Goal: Information Seeking & Learning: Find specific fact

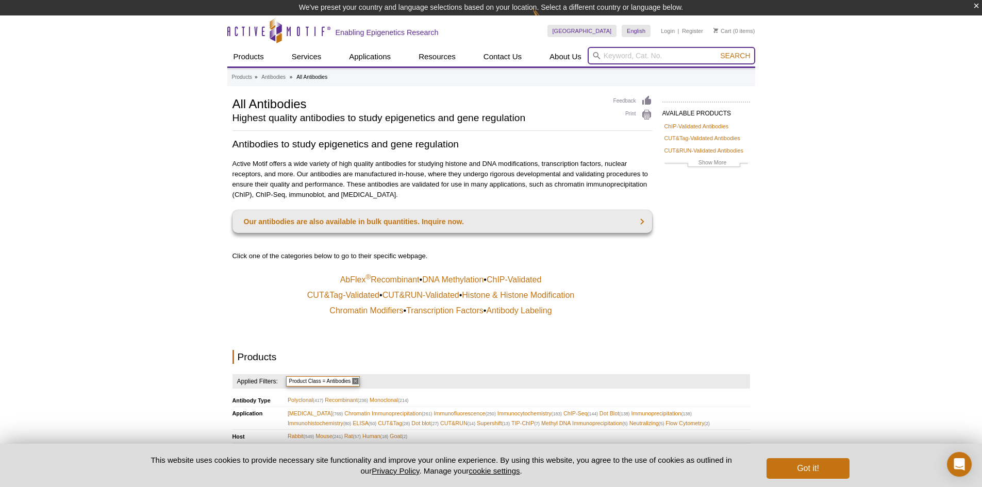
click at [632, 57] on input "search" at bounding box center [670, 56] width 167 height 18
type input "65683"
click at [717, 51] on button "Search" at bounding box center [735, 55] width 36 height 9
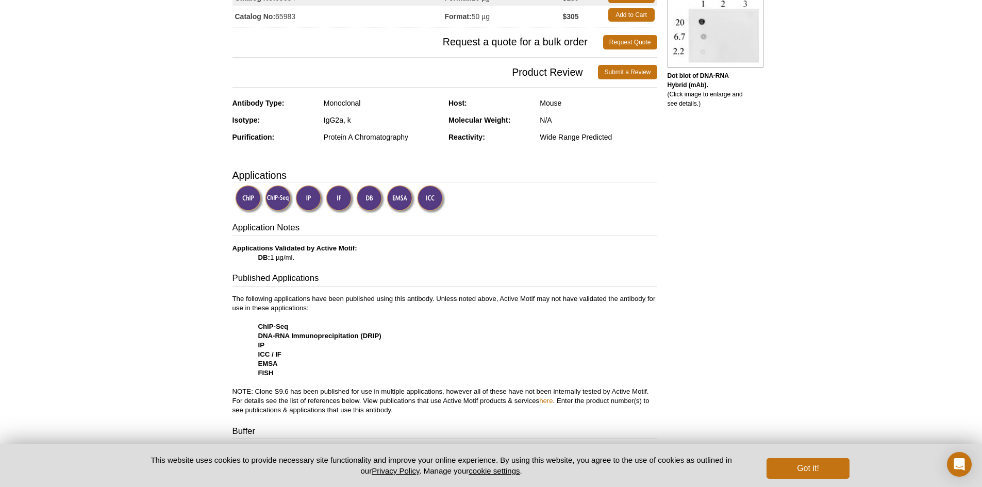
scroll to position [38, 0]
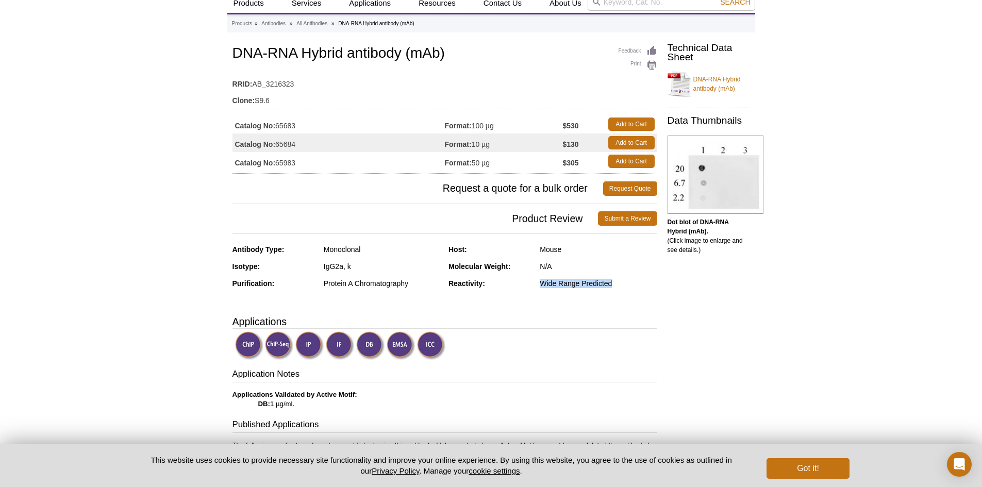
drag, startPoint x: 540, startPoint y: 285, endPoint x: 635, endPoint y: 282, distance: 95.9
click at [635, 282] on div "Wide Range Predicted" at bounding box center [598, 283] width 117 height 9
